Goal: Information Seeking & Learning: Check status

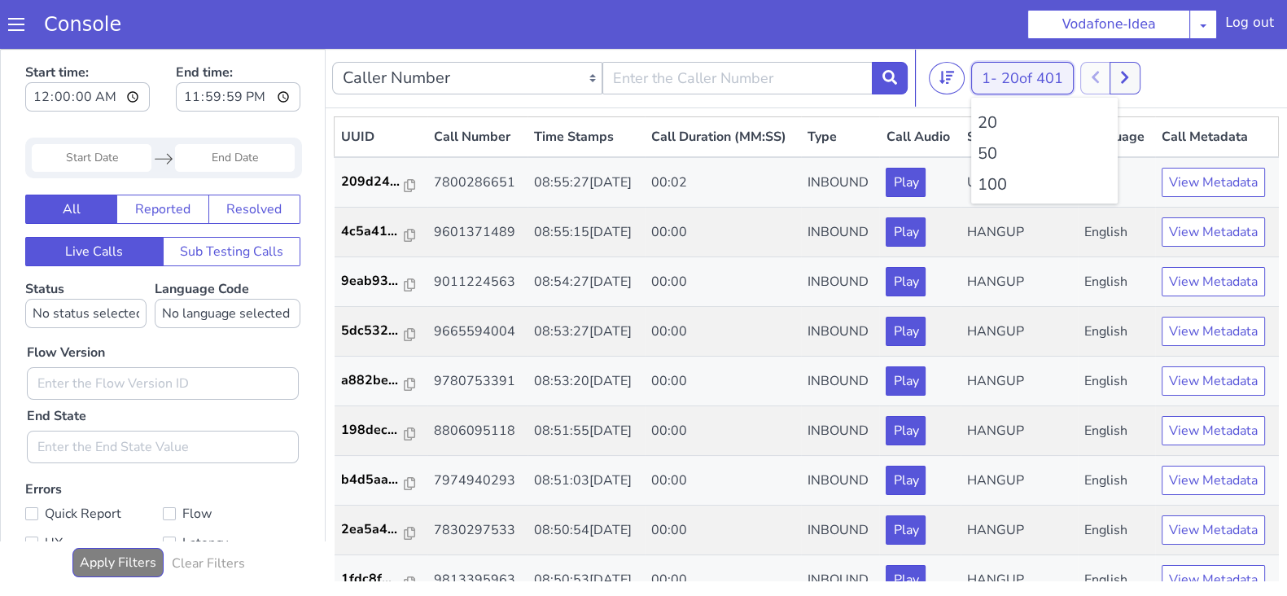
click at [983, 77] on button "1 - 20 of 401" at bounding box center [1023, 78] width 103 height 33
click at [994, 184] on li "100" at bounding box center [1045, 185] width 134 height 24
click at [1002, 70] on button "1 - 20 of 403" at bounding box center [1023, 78] width 103 height 33
click at [994, 187] on li "100" at bounding box center [1045, 185] width 134 height 24
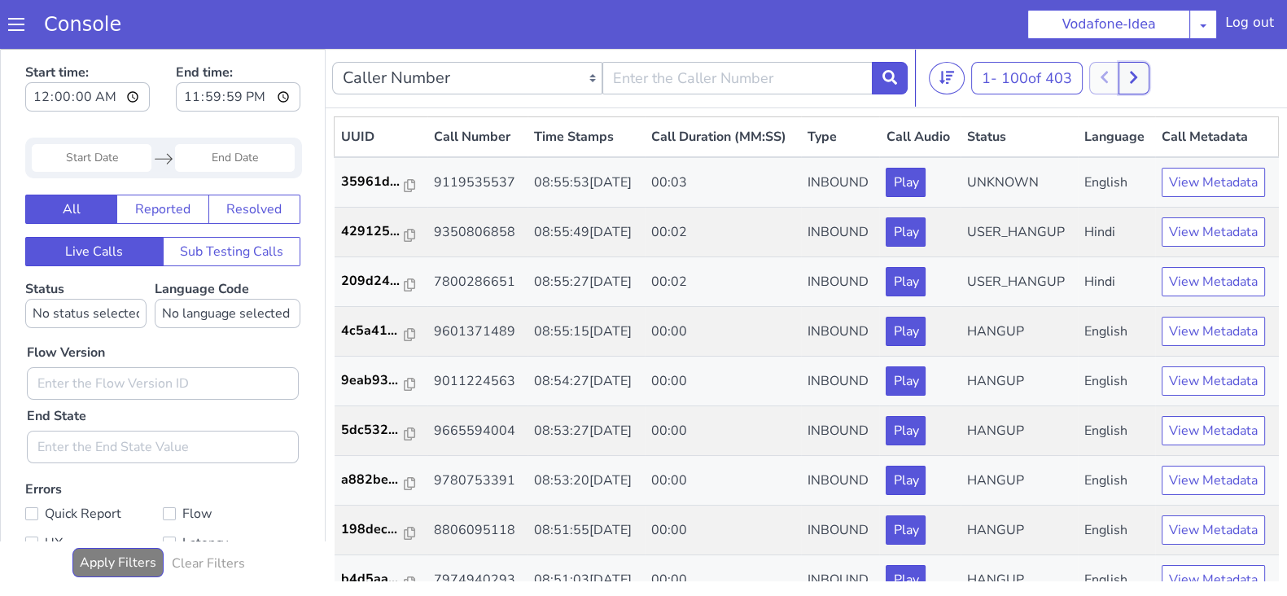
click at [1138, 75] on icon at bounding box center [1133, 78] width 7 height 12
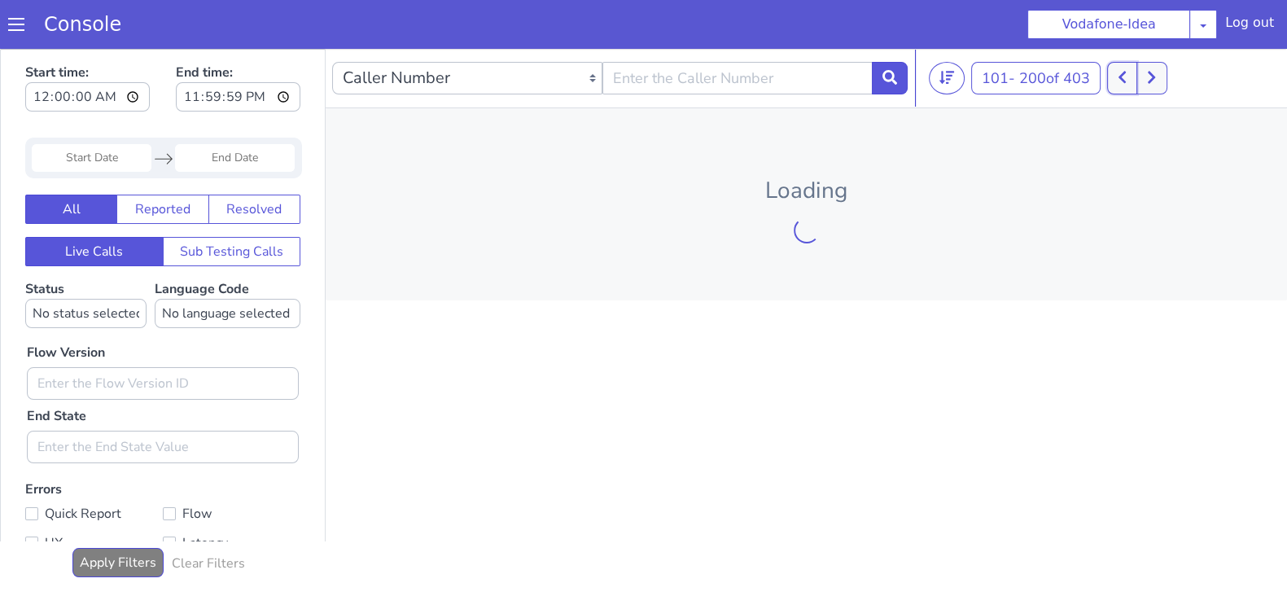
click at [1127, 76] on icon at bounding box center [1122, 77] width 9 height 15
drag, startPoint x: 708, startPoint y: 362, endPoint x: 729, endPoint y: 307, distance: 59.0
click at [708, 362] on div "Caller Number Call UUID Custom Parameter 1 - 100 of 403 20 50 100 Ooops.. somet…" at bounding box center [807, 321] width 962 height 544
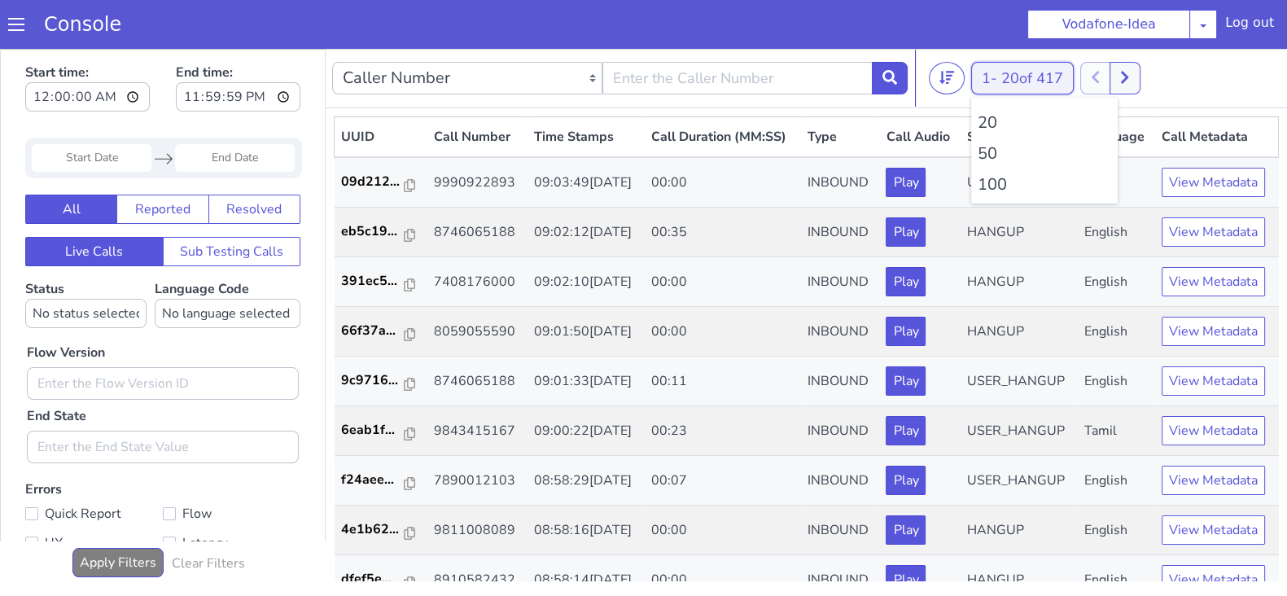
click at [986, 74] on button "1 - 20 of 417" at bounding box center [1023, 78] width 103 height 33
click at [980, 185] on li "100" at bounding box center [1045, 185] width 134 height 24
click at [1133, 73] on button at bounding box center [1134, 78] width 30 height 33
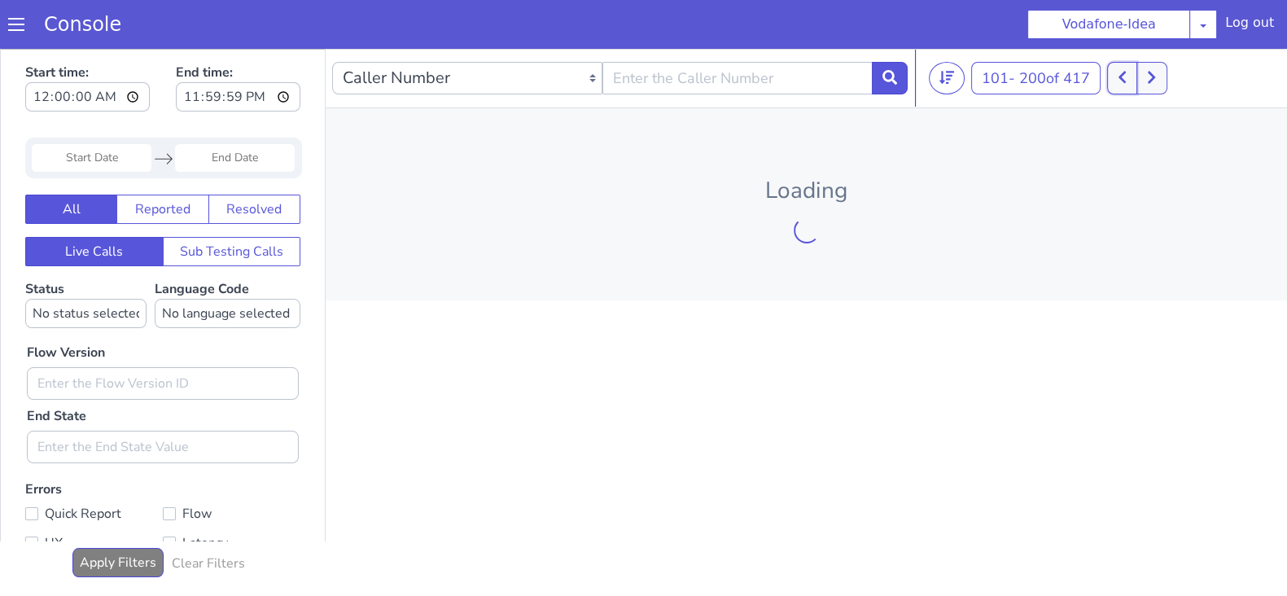
click at [1116, 75] on button at bounding box center [1123, 78] width 30 height 33
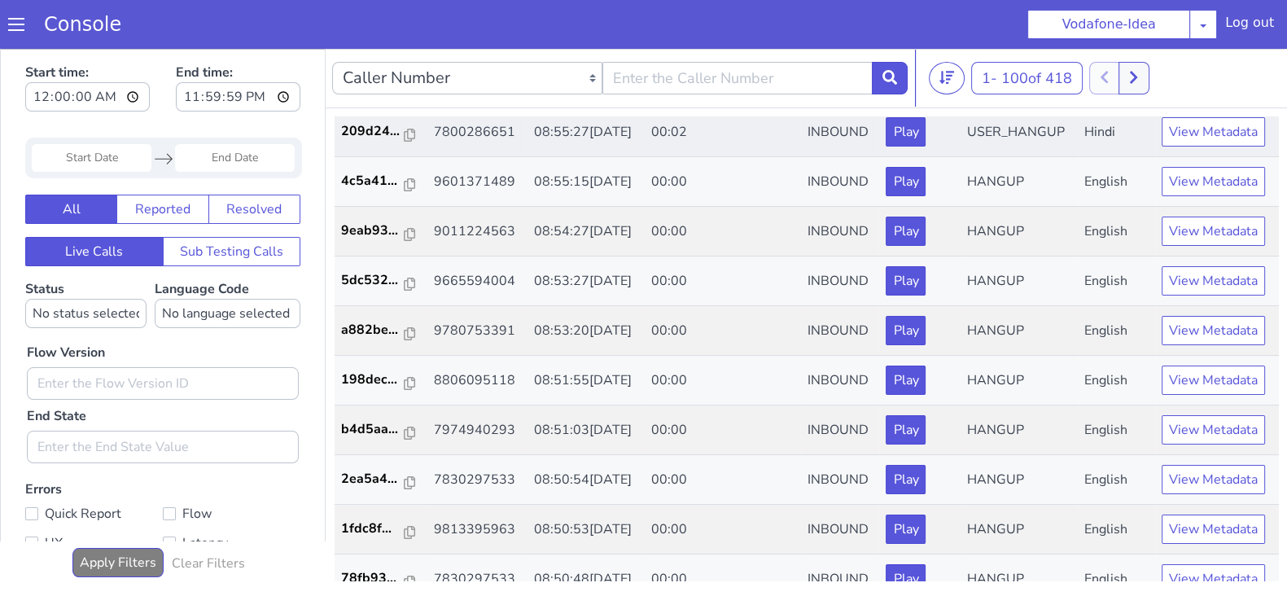
scroll to position [913, 0]
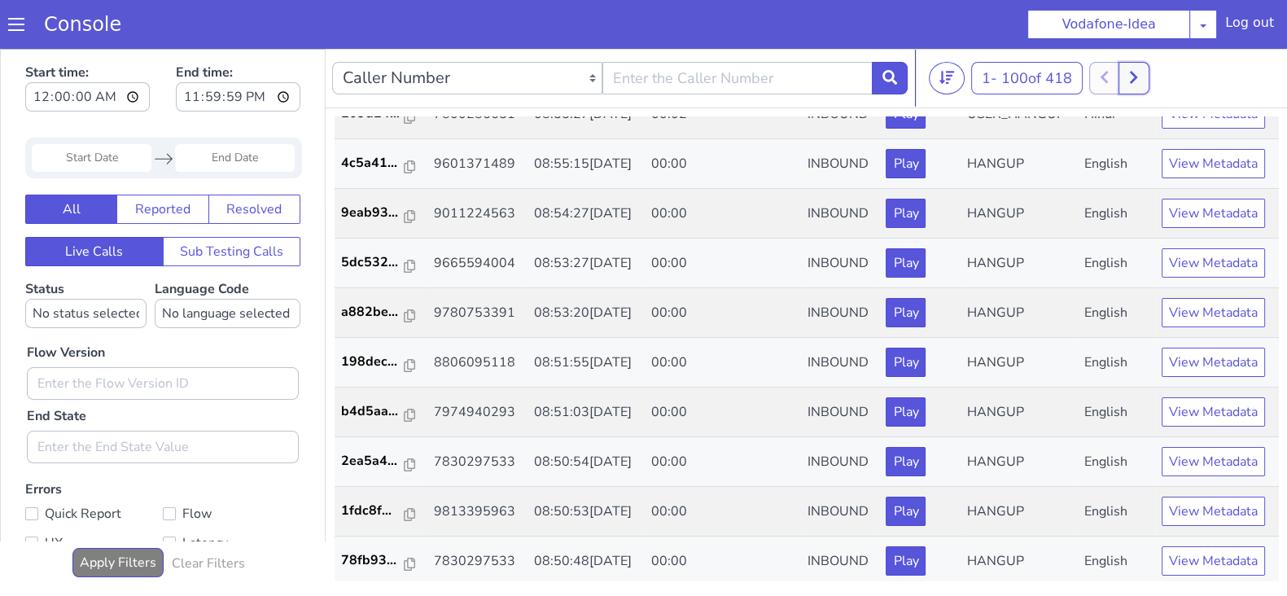
click at [1133, 81] on button at bounding box center [1134, 78] width 30 height 33
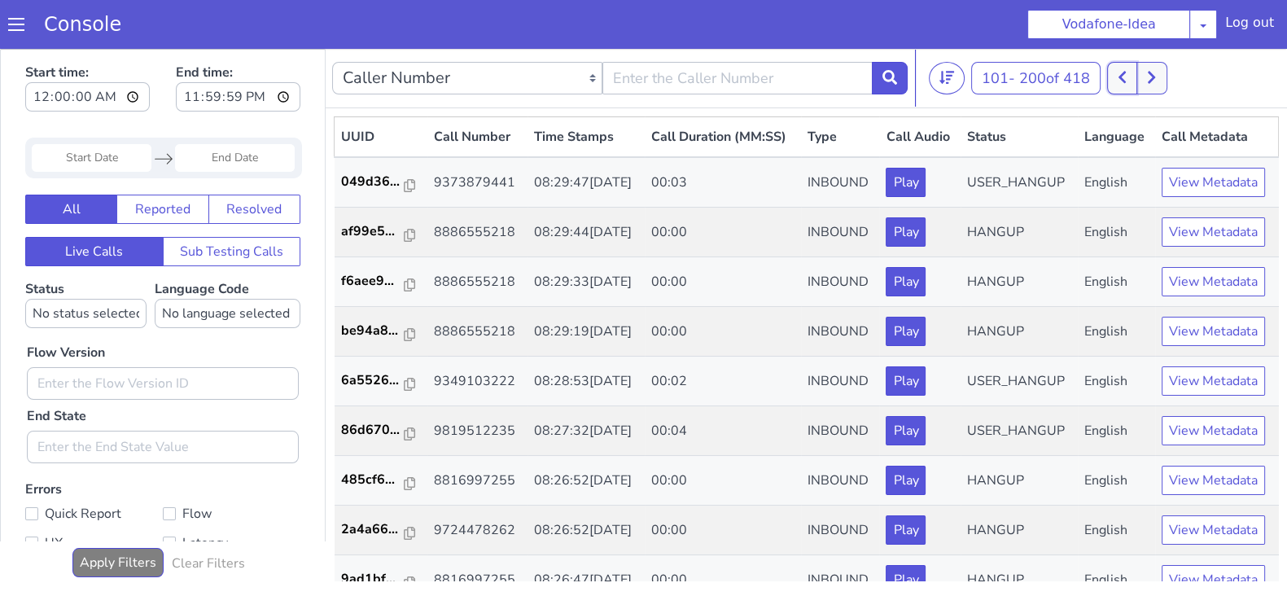
click at [1123, 75] on icon at bounding box center [1122, 77] width 9 height 15
click at [1136, 76] on icon at bounding box center [1134, 77] width 9 height 15
click at [1132, 75] on button at bounding box center [1123, 78] width 30 height 33
click at [1138, 81] on icon at bounding box center [1134, 77] width 9 height 15
click at [1121, 81] on icon at bounding box center [1122, 77] width 9 height 15
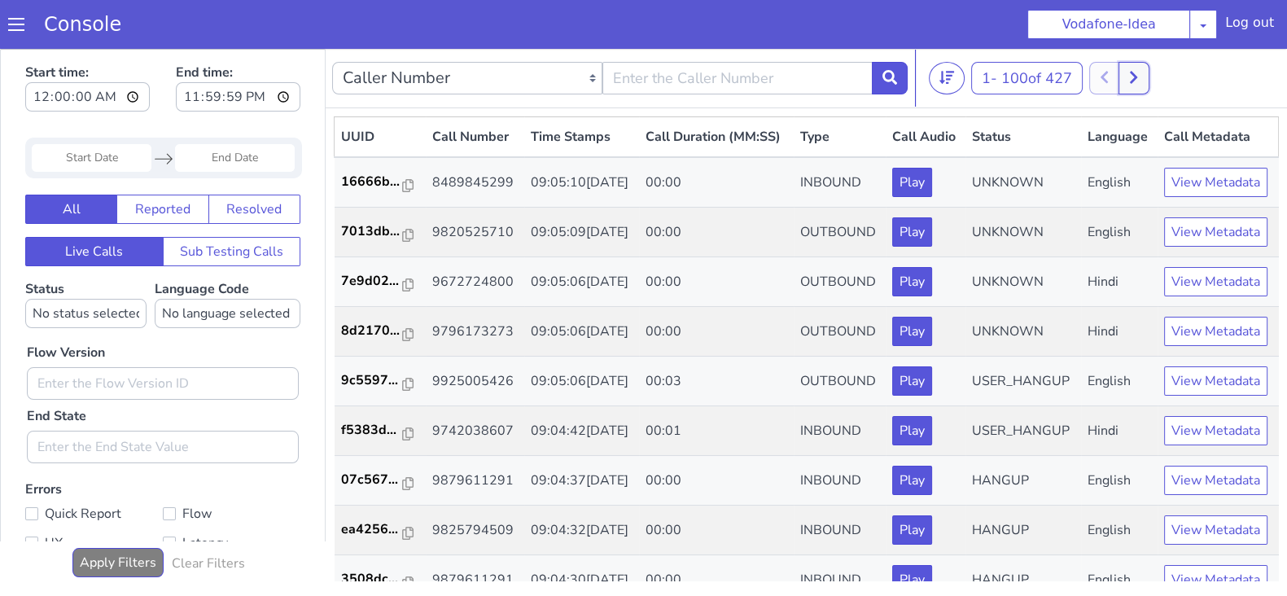
click at [1138, 70] on icon at bounding box center [1134, 77] width 9 height 15
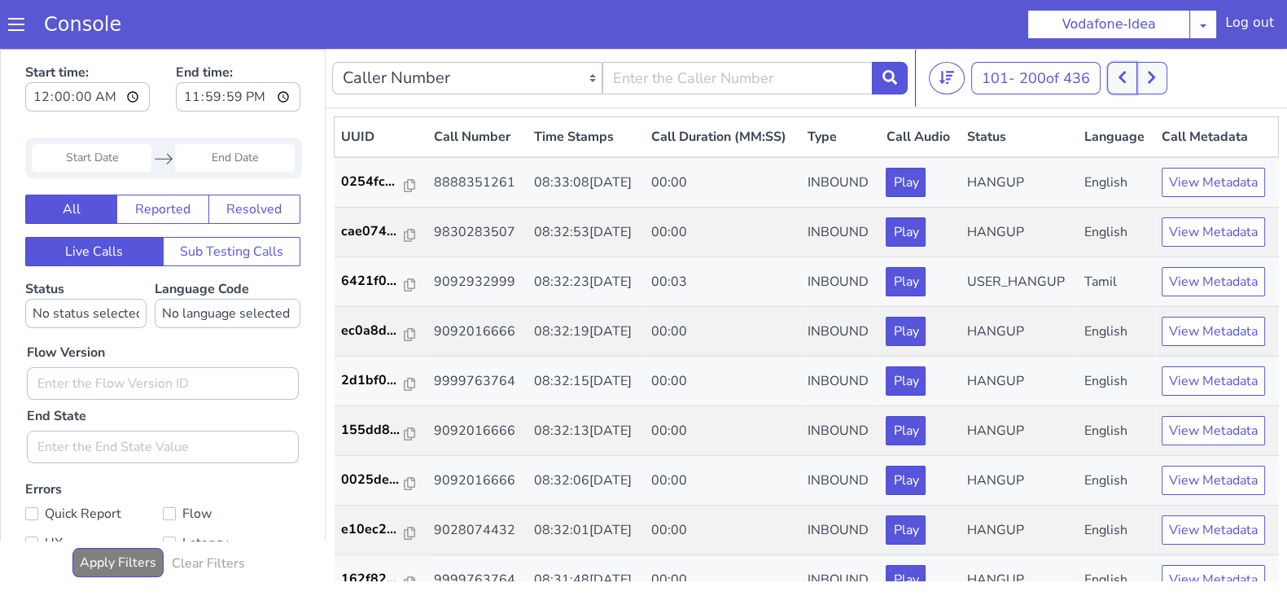
click at [1127, 71] on icon at bounding box center [1122, 77] width 9 height 15
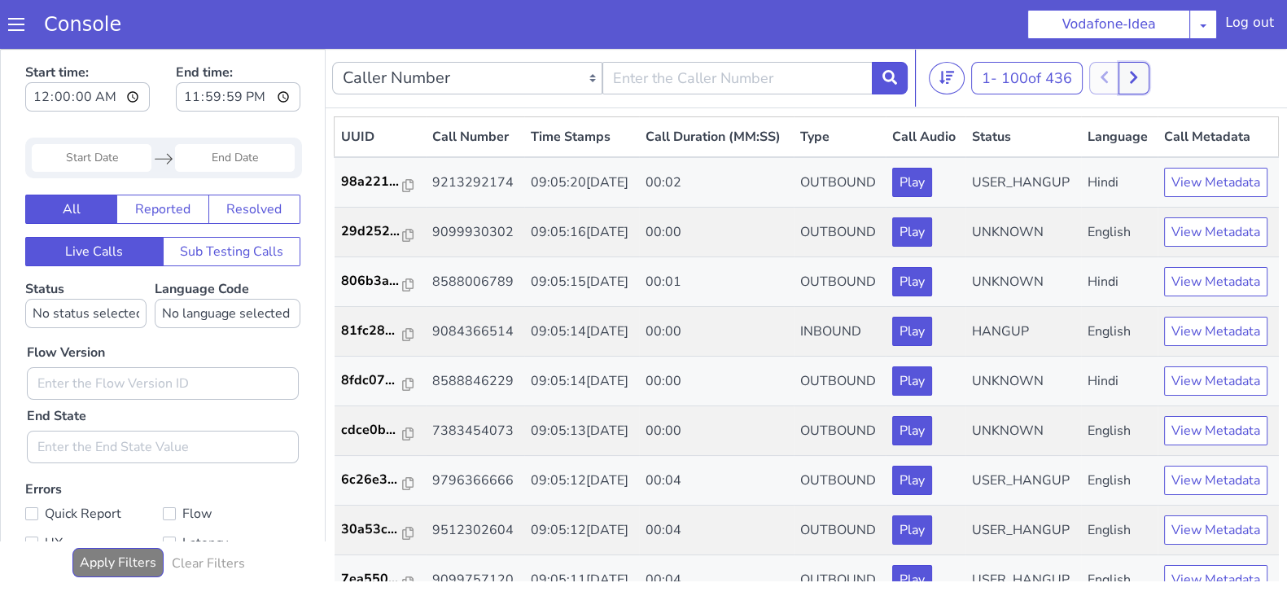
click at [1149, 80] on button at bounding box center [1134, 78] width 30 height 33
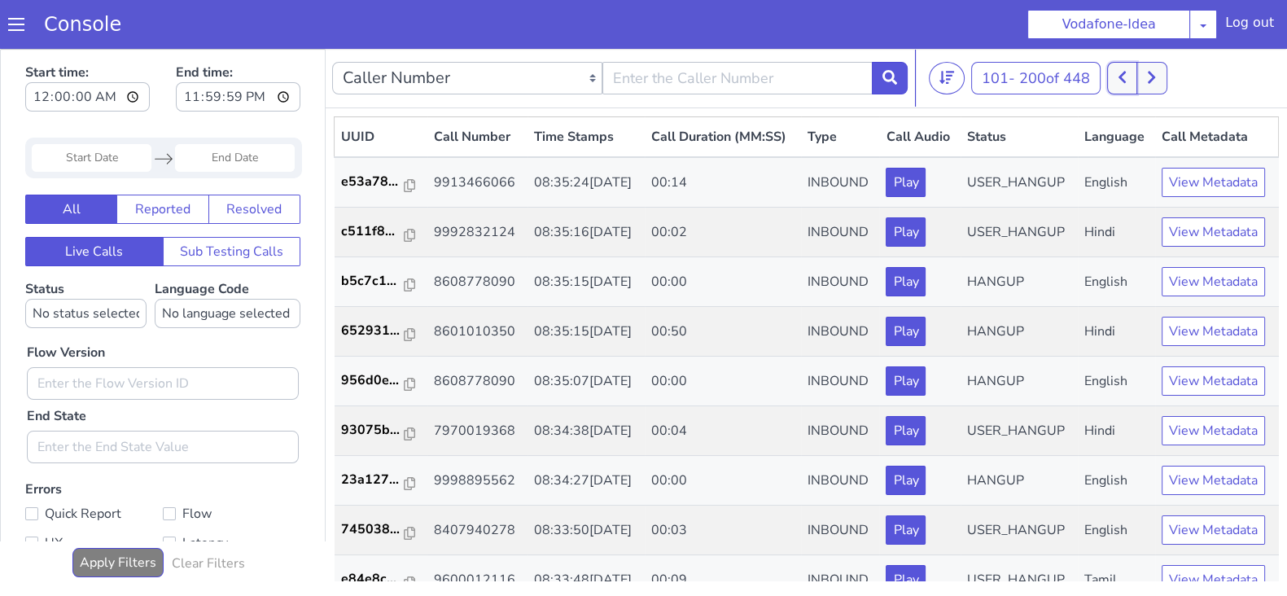
click at [1116, 79] on button at bounding box center [1123, 78] width 30 height 33
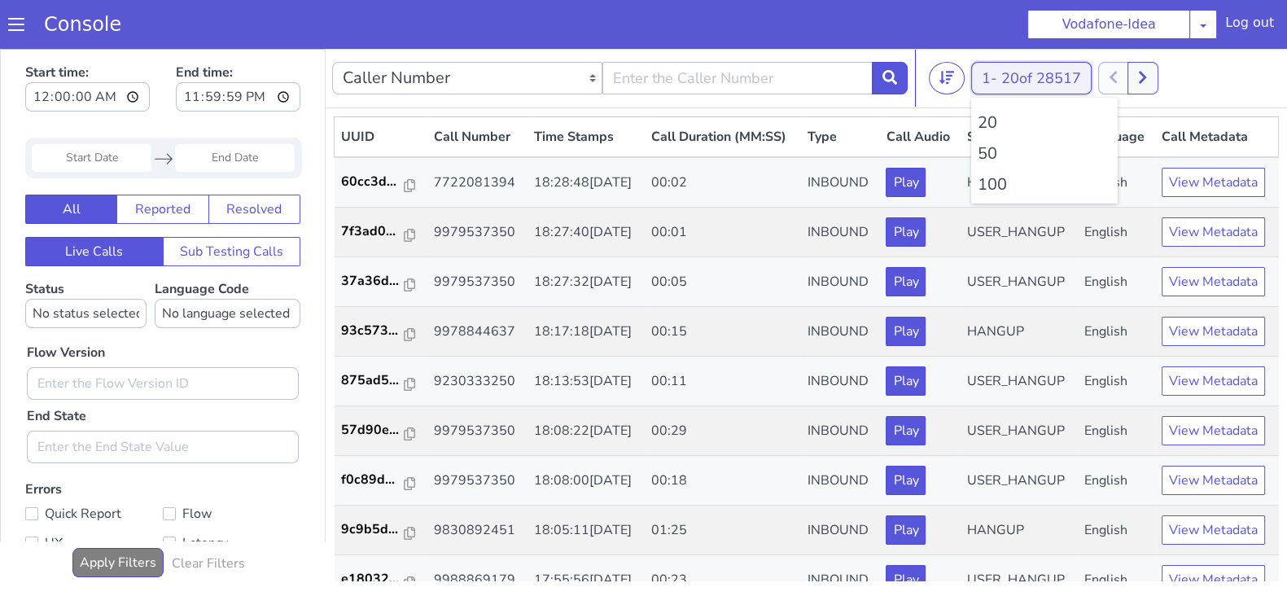
click at [986, 71] on button "1 - 20 of 28517" at bounding box center [1032, 78] width 121 height 33
click at [988, 181] on li "100" at bounding box center [1045, 185] width 134 height 24
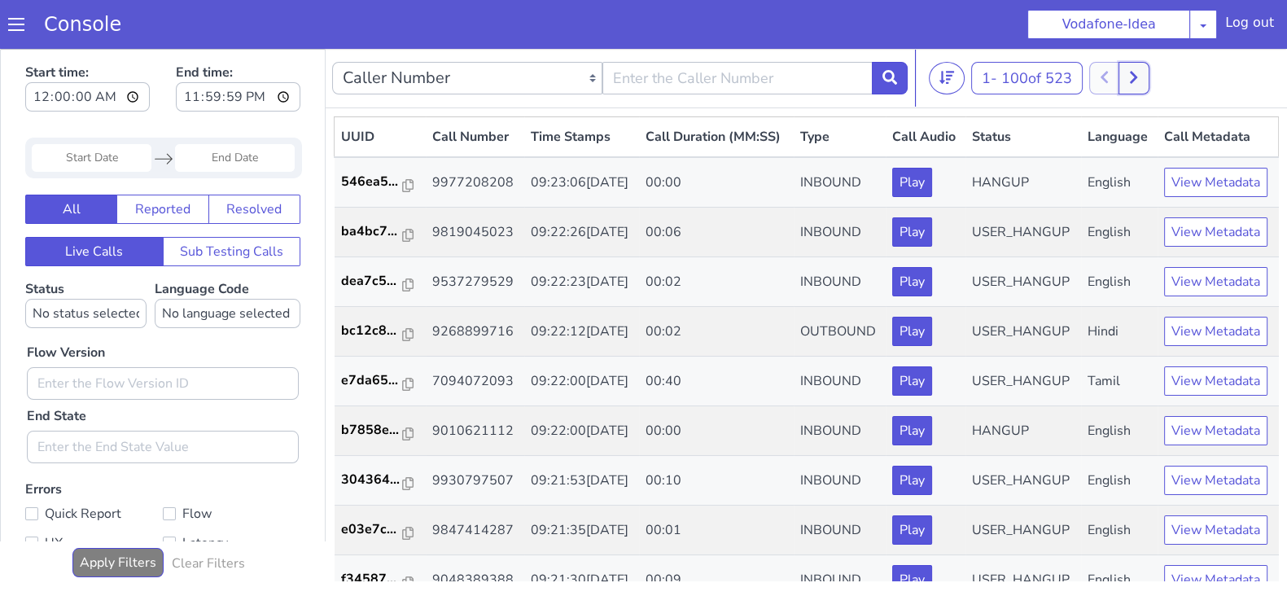
click at [1138, 77] on icon at bounding box center [1133, 78] width 7 height 12
click at [1164, 72] on button at bounding box center [1152, 78] width 30 height 33
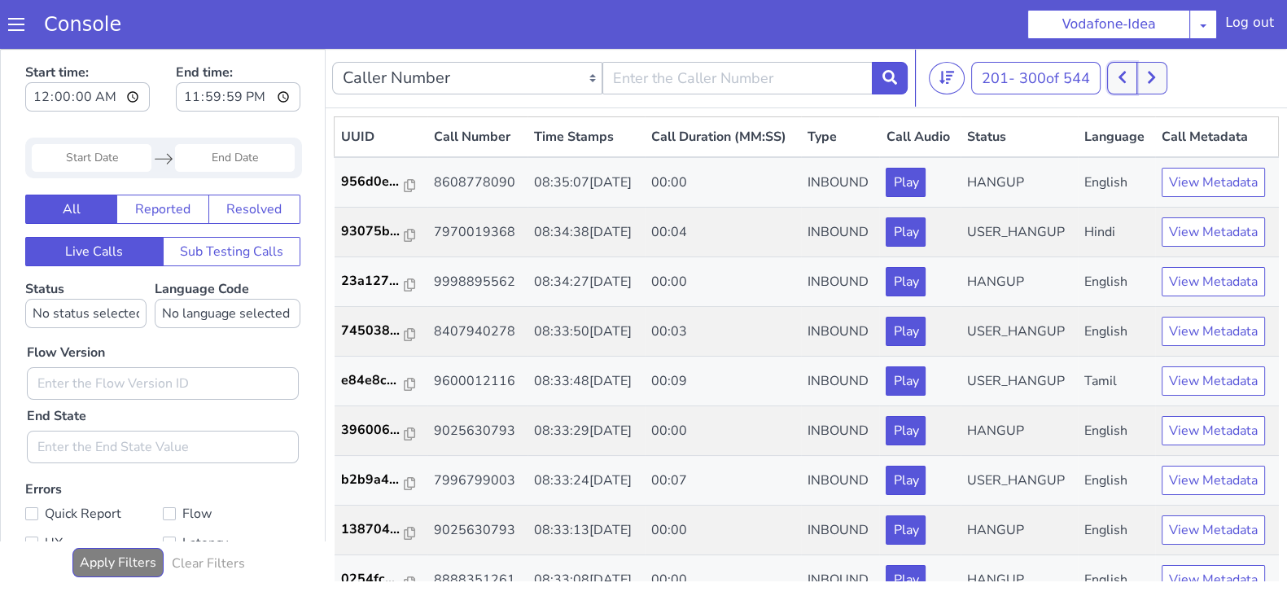
click at [1132, 83] on button at bounding box center [1123, 78] width 30 height 33
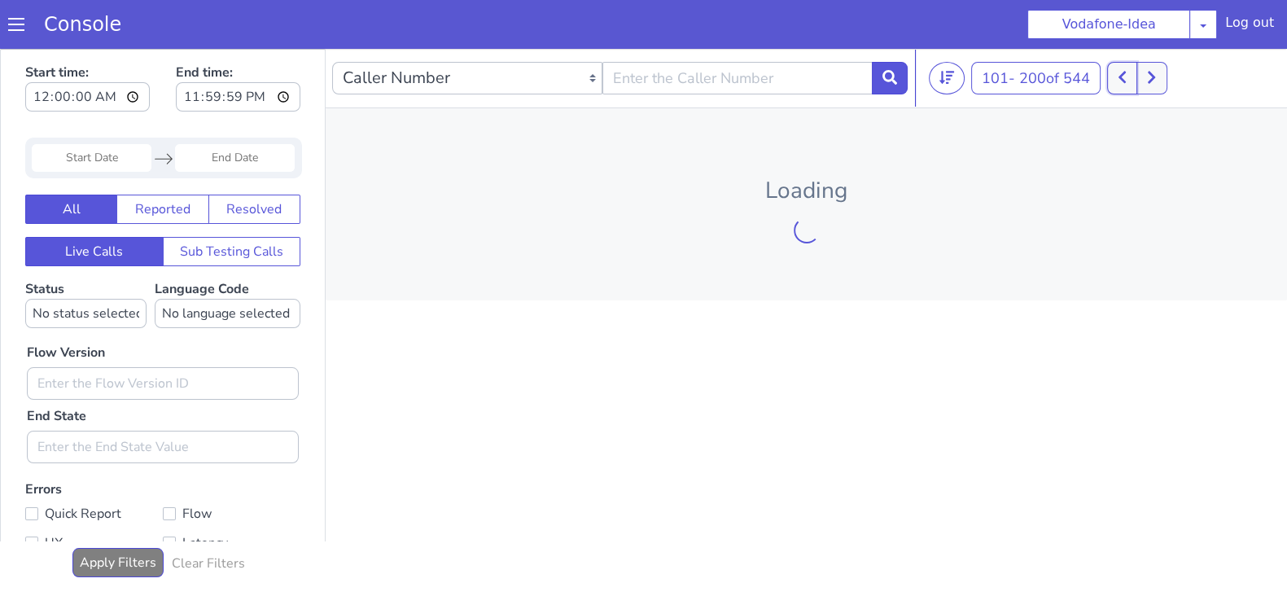
click at [1132, 83] on button at bounding box center [1123, 78] width 30 height 33
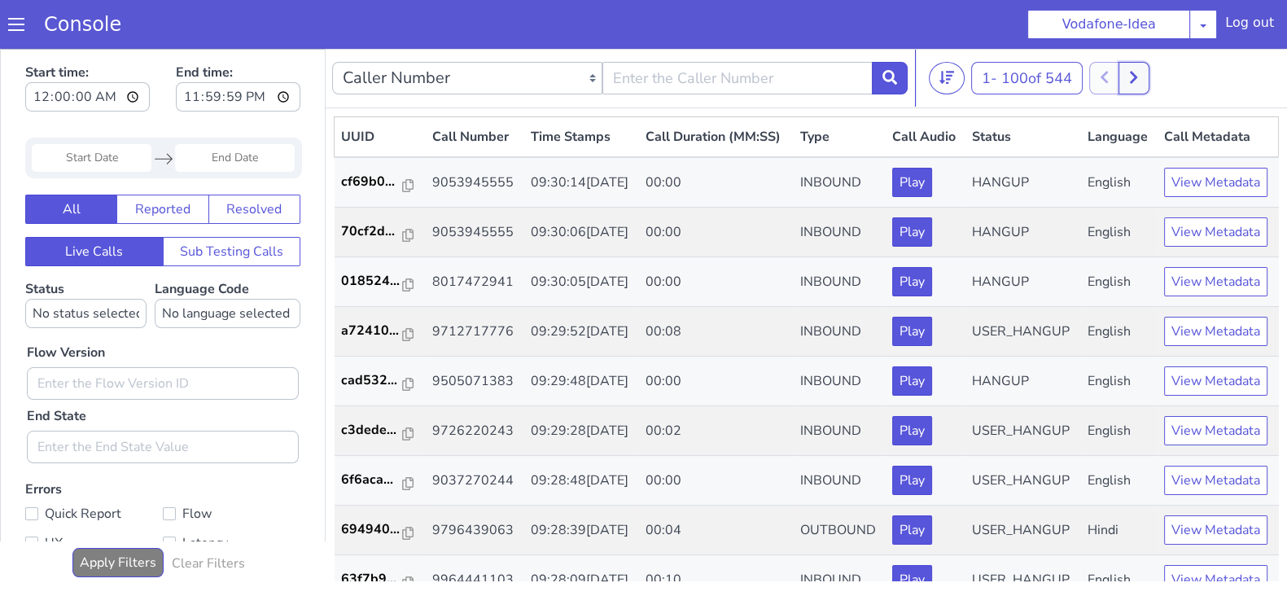
click at [1134, 81] on icon at bounding box center [1134, 77] width 9 height 15
click at [1122, 75] on icon at bounding box center [1122, 77] width 9 height 15
click at [1122, 75] on div at bounding box center [1120, 78] width 60 height 33
click at [1148, 83] on button at bounding box center [1134, 78] width 30 height 33
click at [1160, 81] on button at bounding box center [1152, 78] width 30 height 33
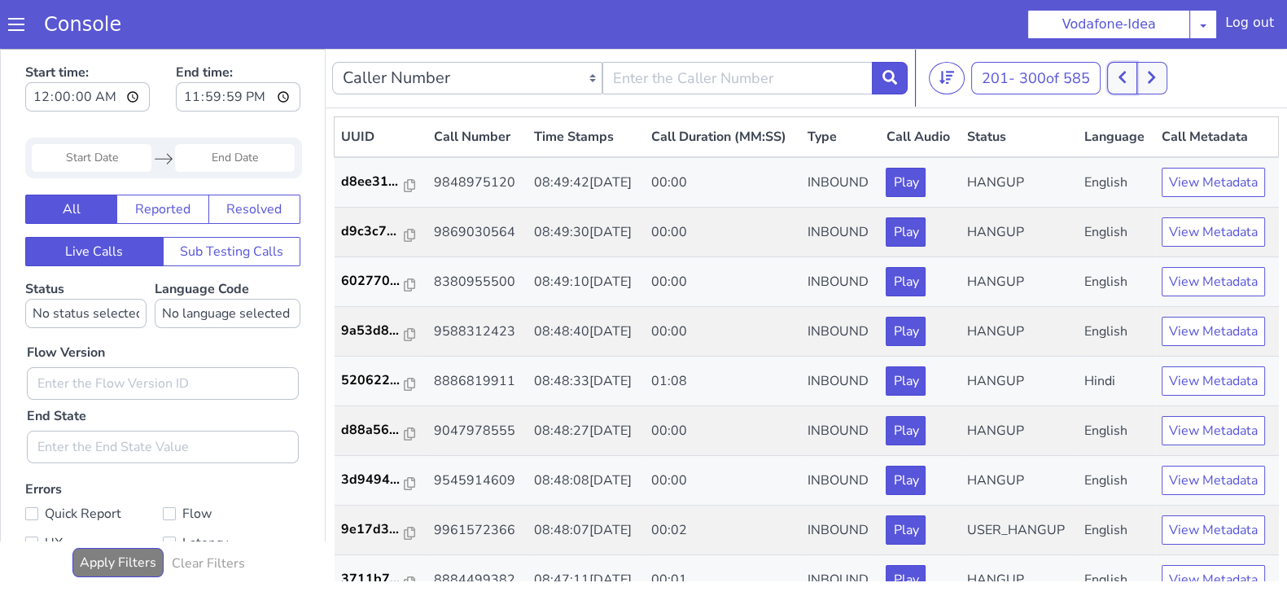
click at [1137, 72] on button at bounding box center [1123, 78] width 30 height 33
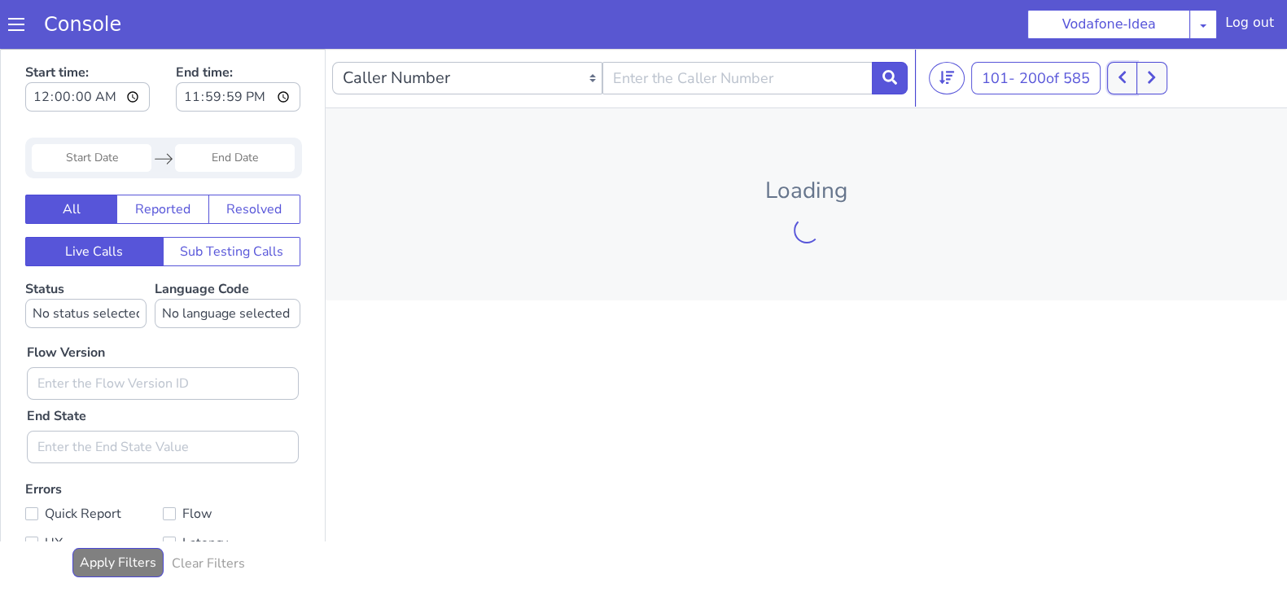
click at [1135, 71] on button at bounding box center [1123, 78] width 30 height 33
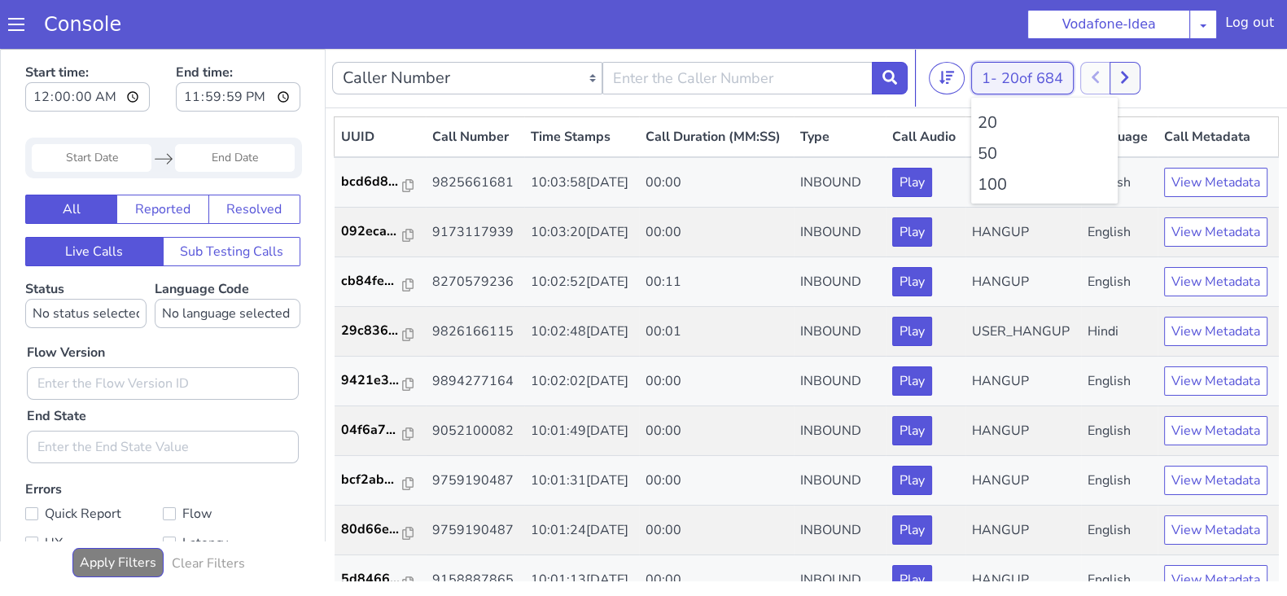
click at [1018, 77] on span "20 of 684" at bounding box center [1033, 78] width 62 height 20
click at [1001, 190] on li "100" at bounding box center [1045, 185] width 134 height 24
click at [1144, 81] on button at bounding box center [1134, 78] width 30 height 33
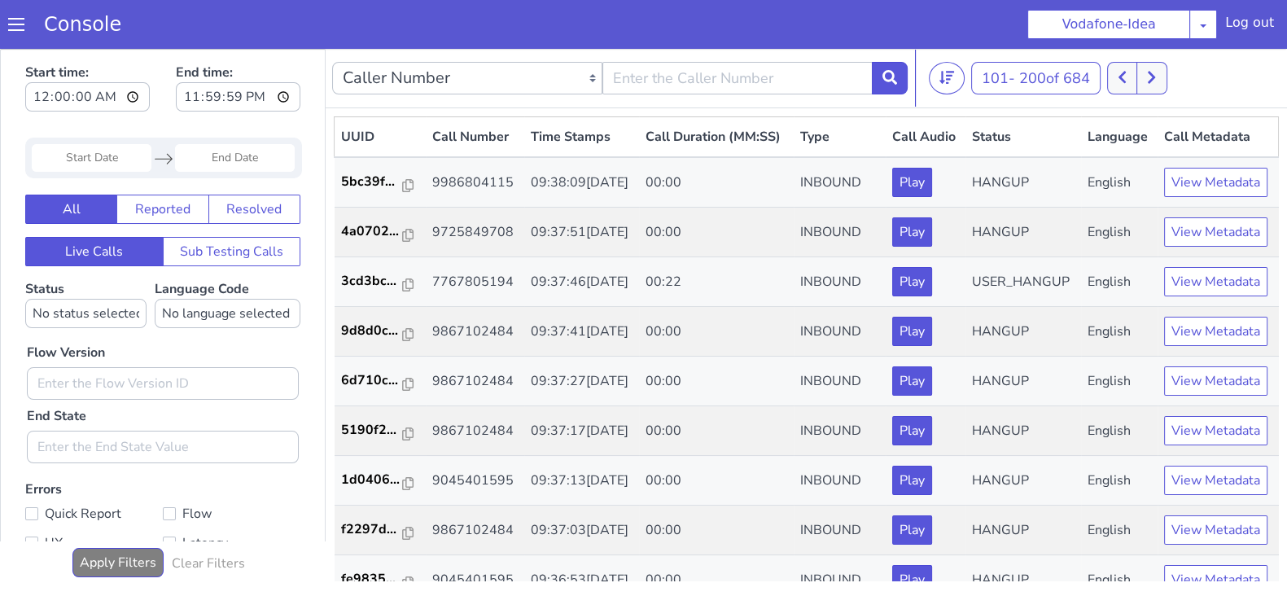
click at [1173, 85] on div "101 - 200 of 684 20 50 100" at bounding box center [1105, 78] width 352 height 33
click at [1167, 82] on button at bounding box center [1152, 78] width 30 height 33
click at [1133, 70] on icon at bounding box center [1131, 77] width 9 height 15
click at [1171, 75] on button at bounding box center [1161, 78] width 30 height 33
click at [1160, 64] on button at bounding box center [1161, 78] width 30 height 33
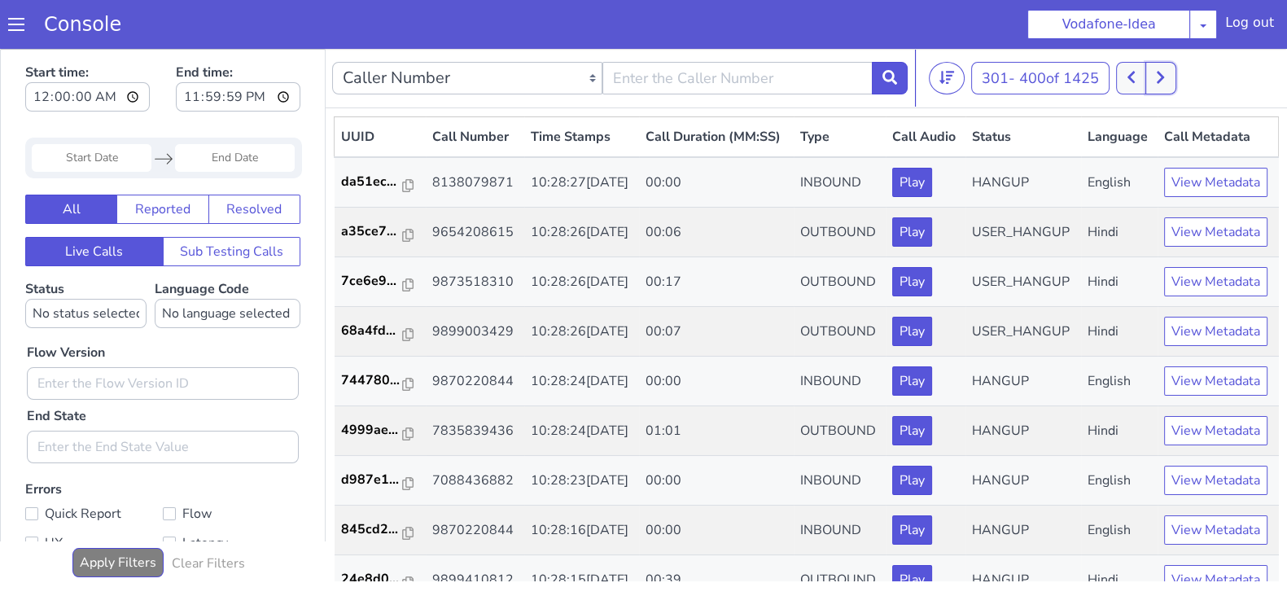
drag, startPoint x: 1157, startPoint y: 78, endPoint x: 1125, endPoint y: 50, distance: 42.1
click at [1158, 77] on button at bounding box center [1161, 78] width 30 height 33
click at [1136, 77] on icon at bounding box center [1131, 77] width 9 height 15
